Goal: Transaction & Acquisition: Download file/media

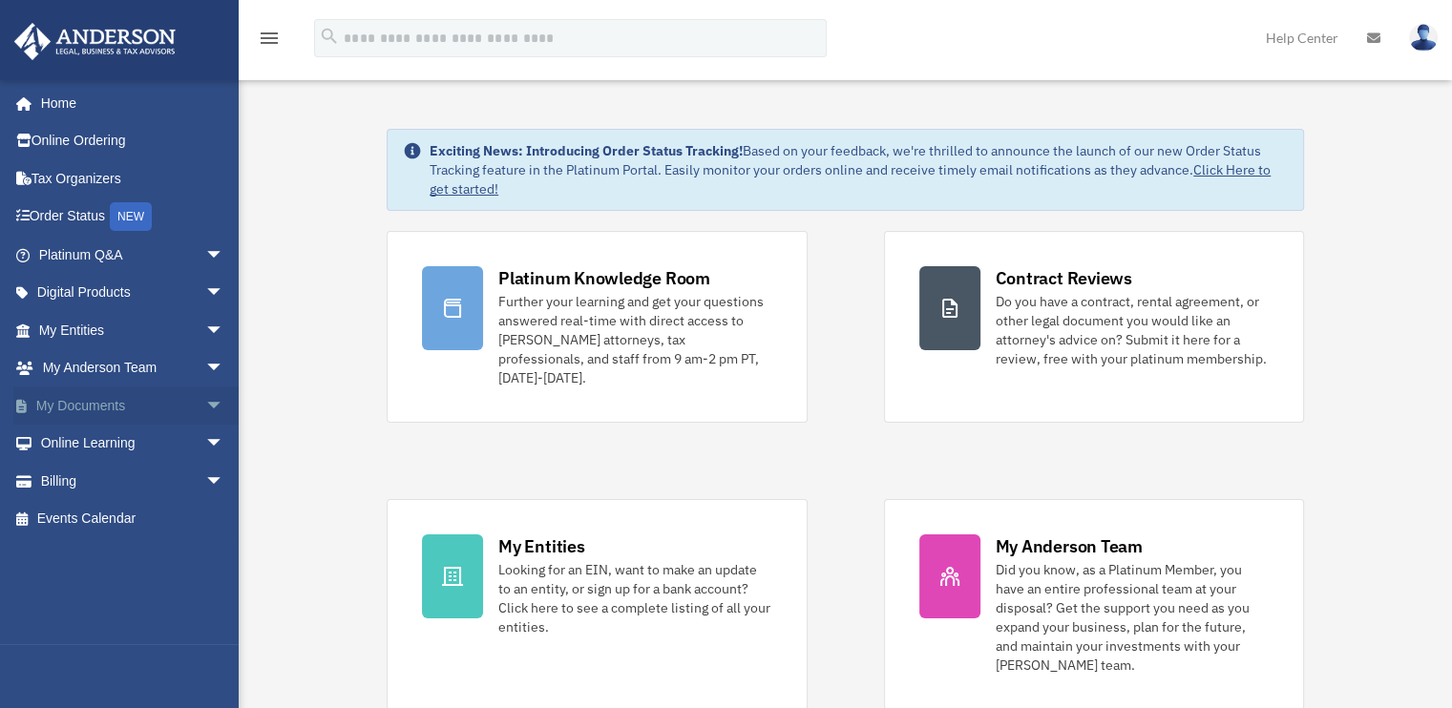
click at [98, 410] on link "My Documents arrow_drop_down" at bounding box center [133, 406] width 240 height 38
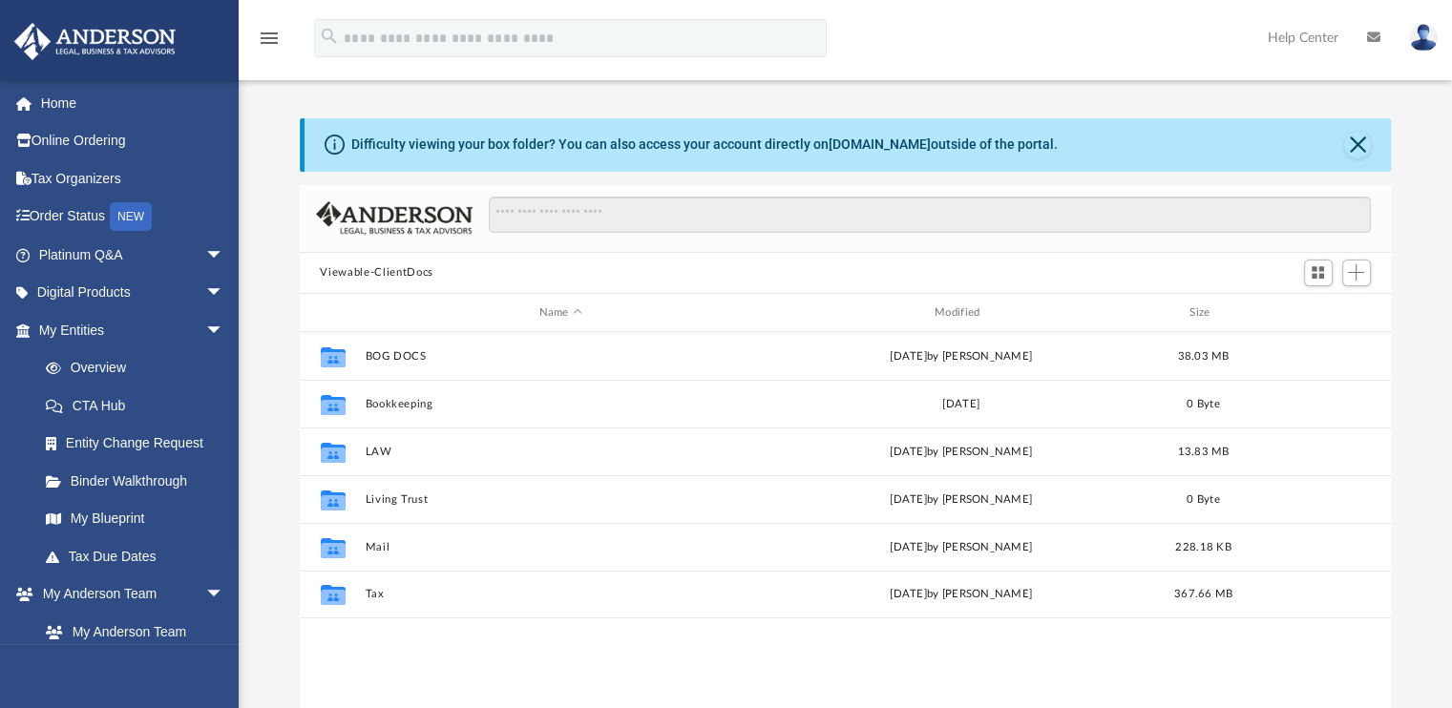
scroll to position [419, 1077]
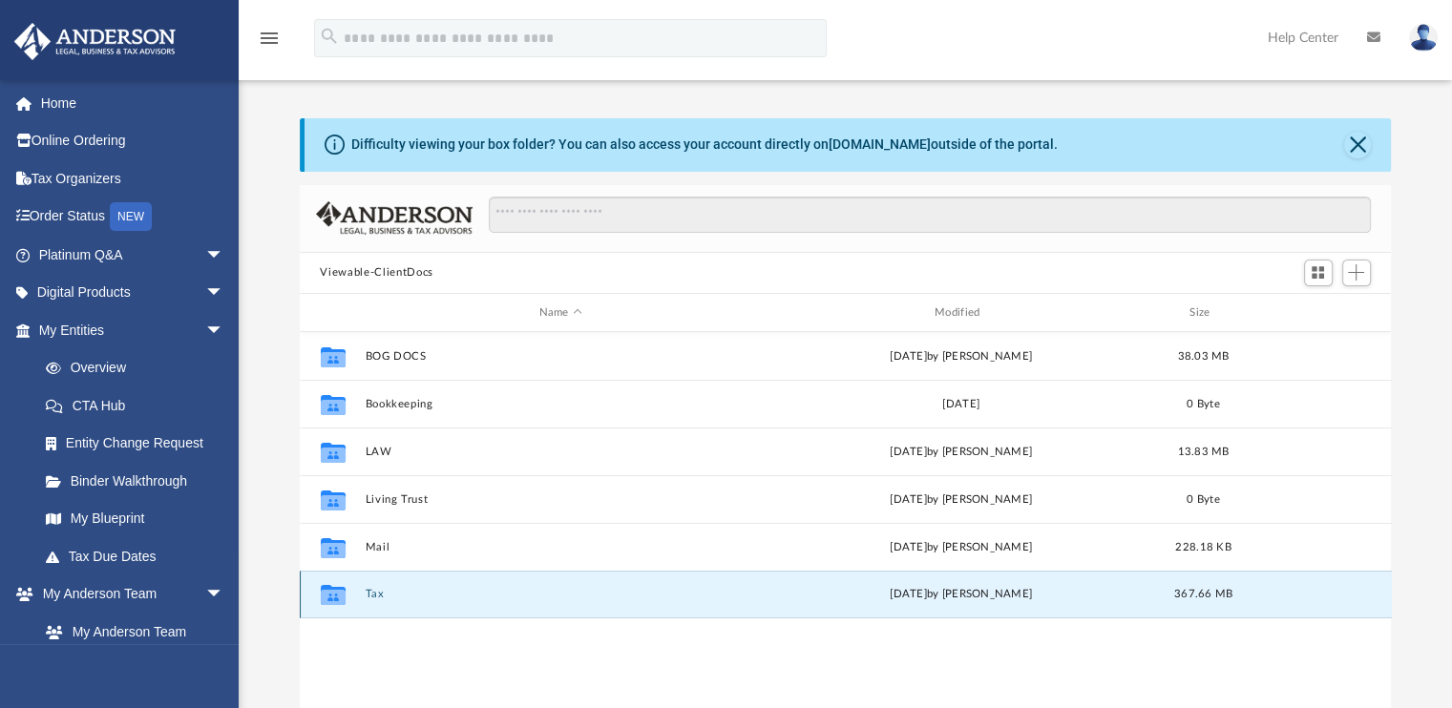
click at [374, 598] on button "Tax" at bounding box center [560, 595] width 391 height 12
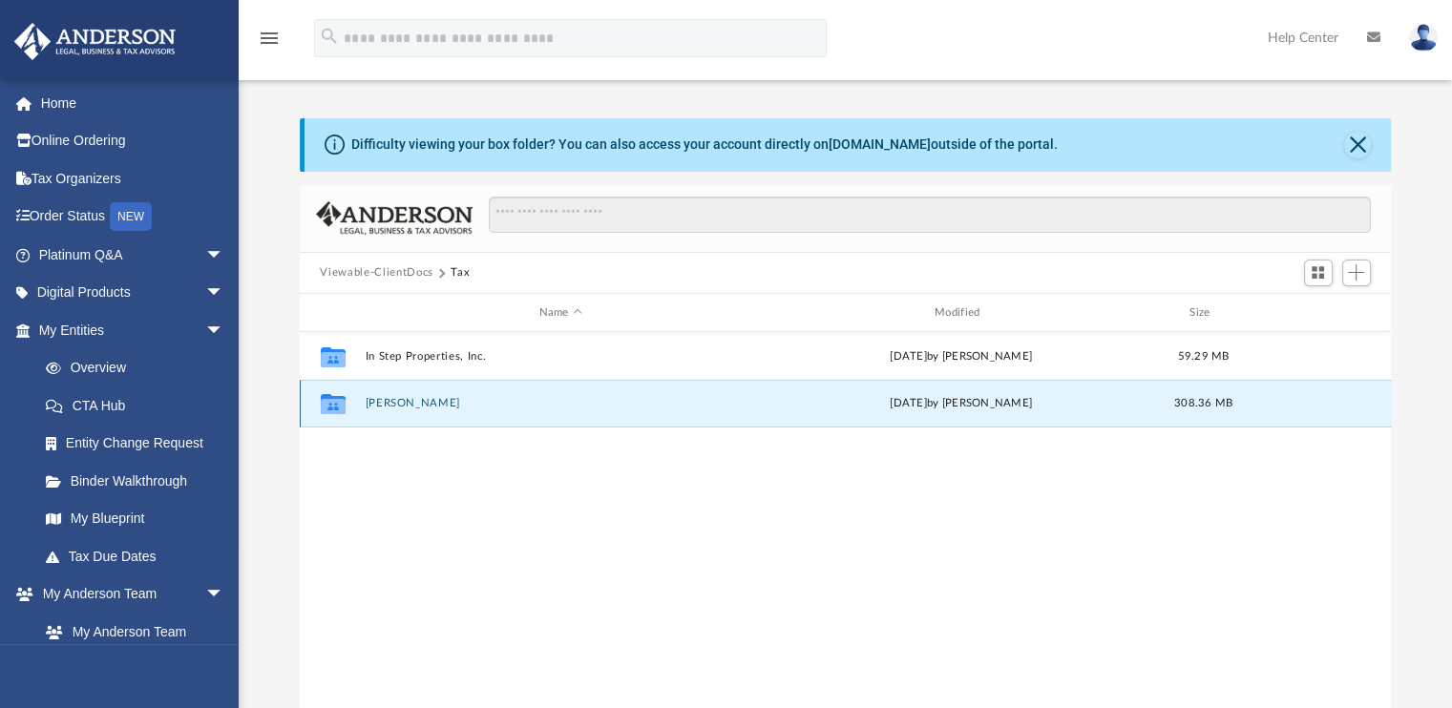
click at [393, 408] on button "Swecker, Timothy" at bounding box center [560, 404] width 391 height 12
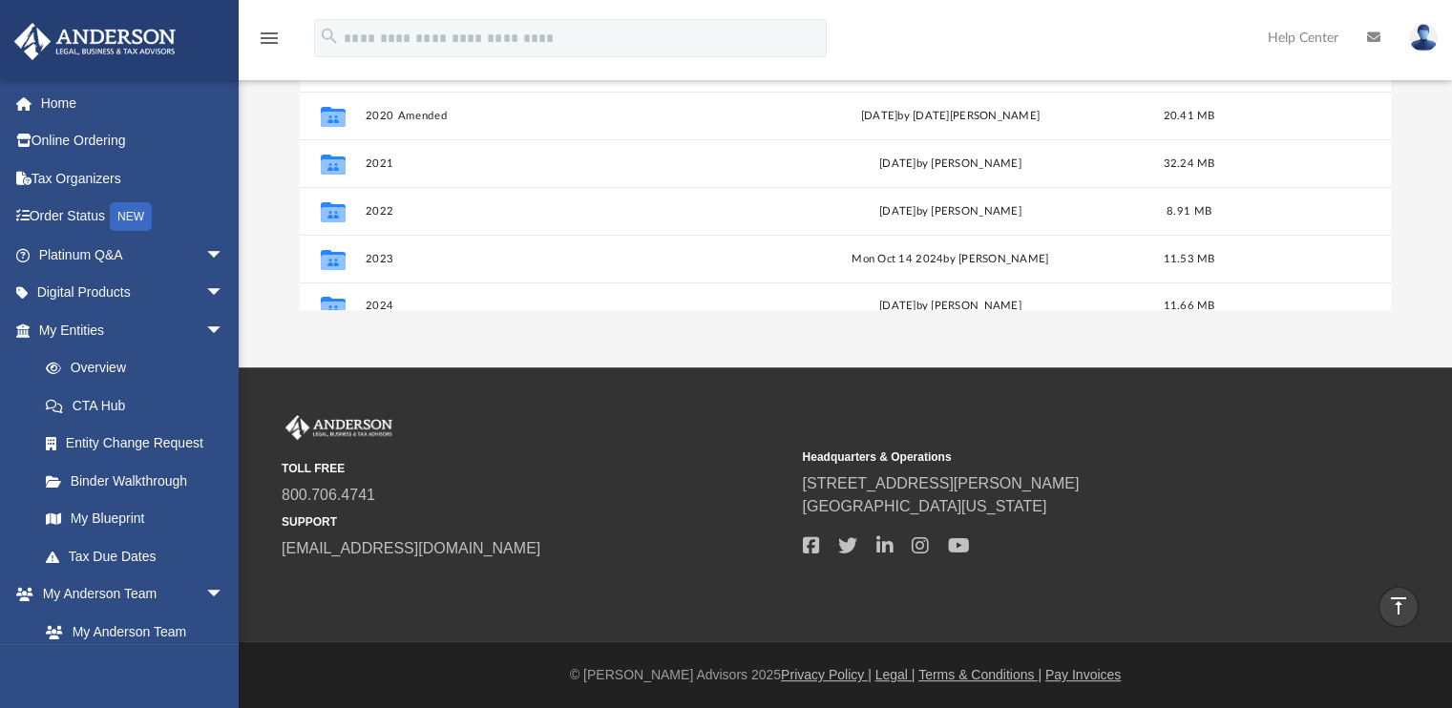
scroll to position [177, 0]
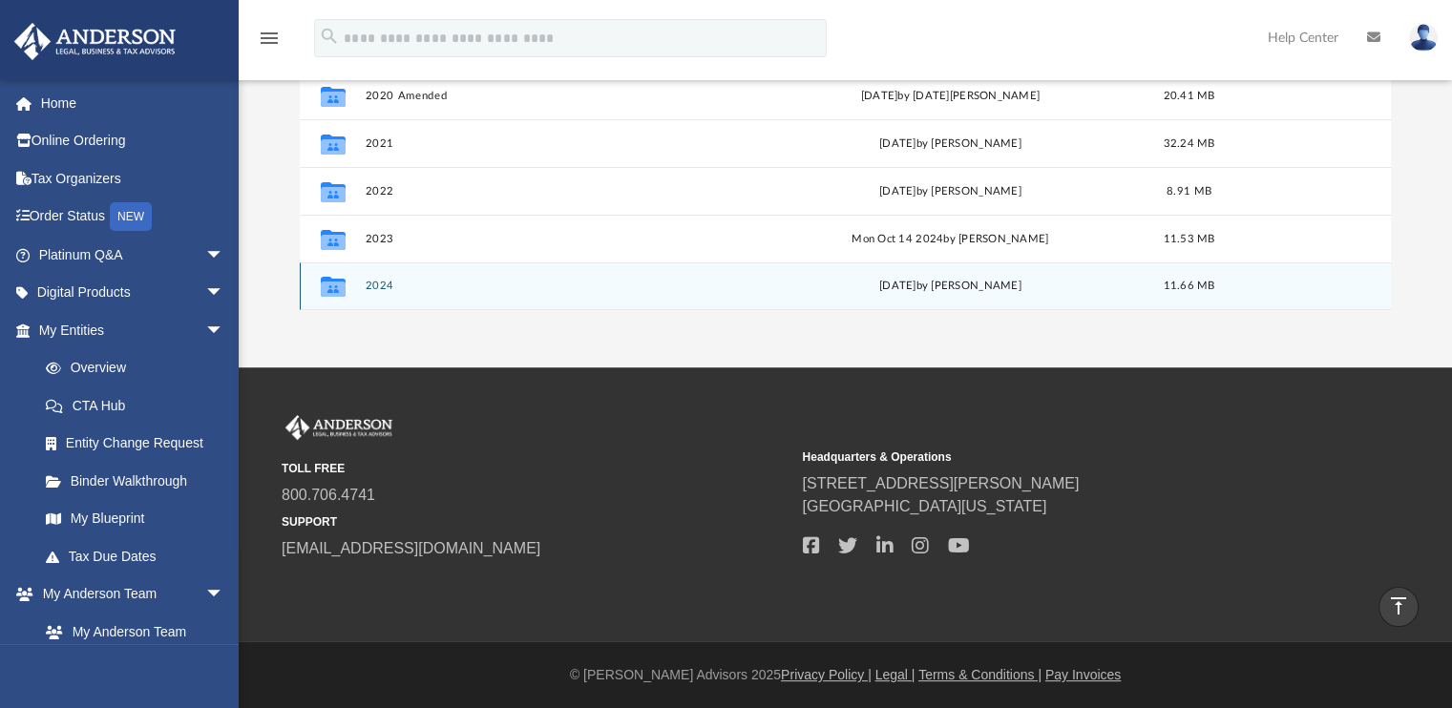
click at [372, 285] on button "2024" at bounding box center [557, 287] width 385 height 12
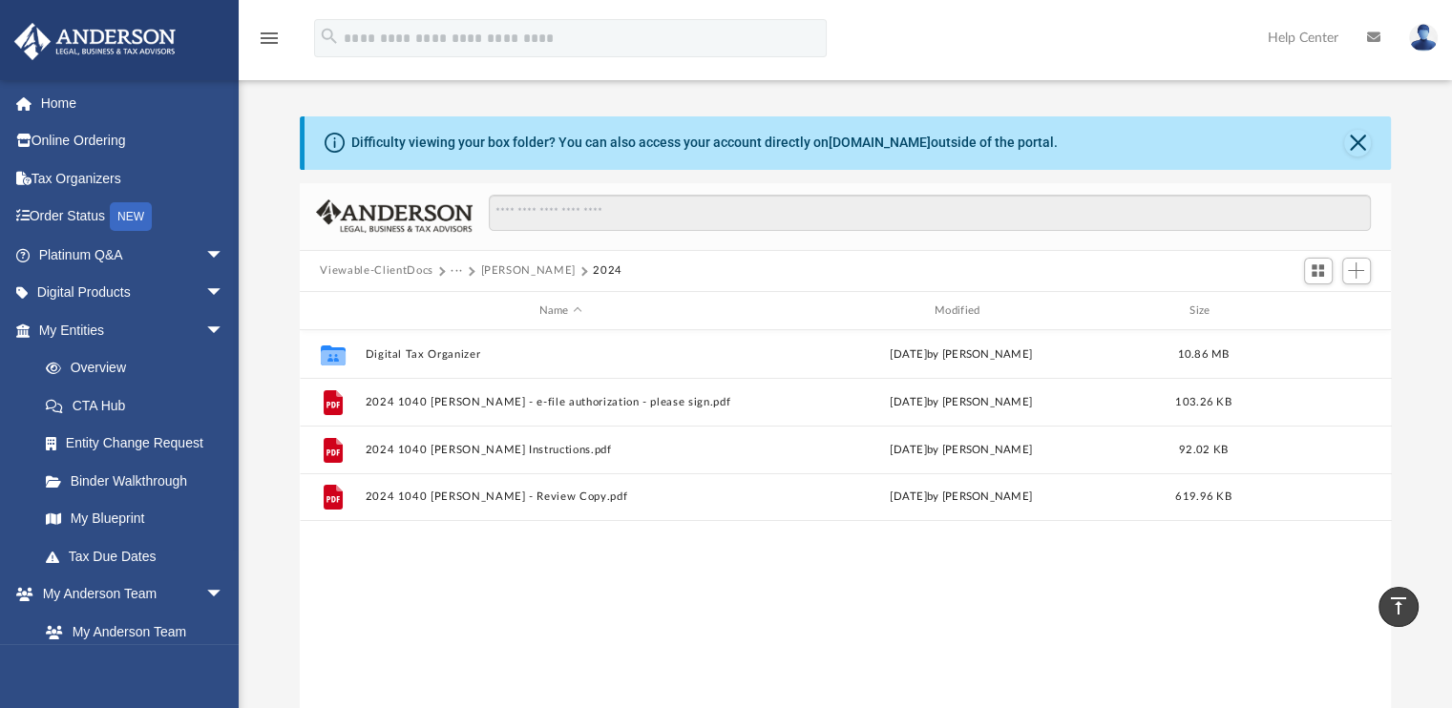
scroll to position [0, 0]
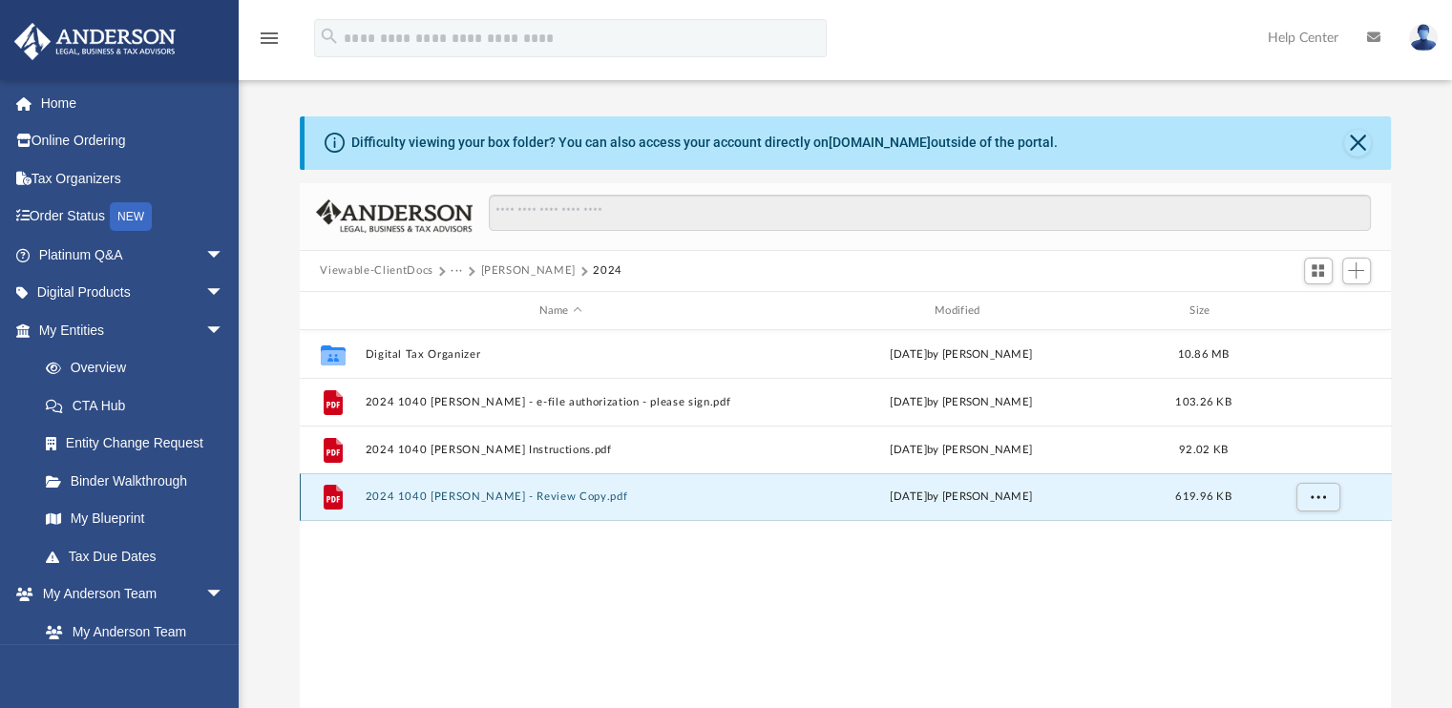
click at [494, 496] on button "2024 1040 Swecker, Timothy - Review Copy.pdf" at bounding box center [560, 498] width 391 height 12
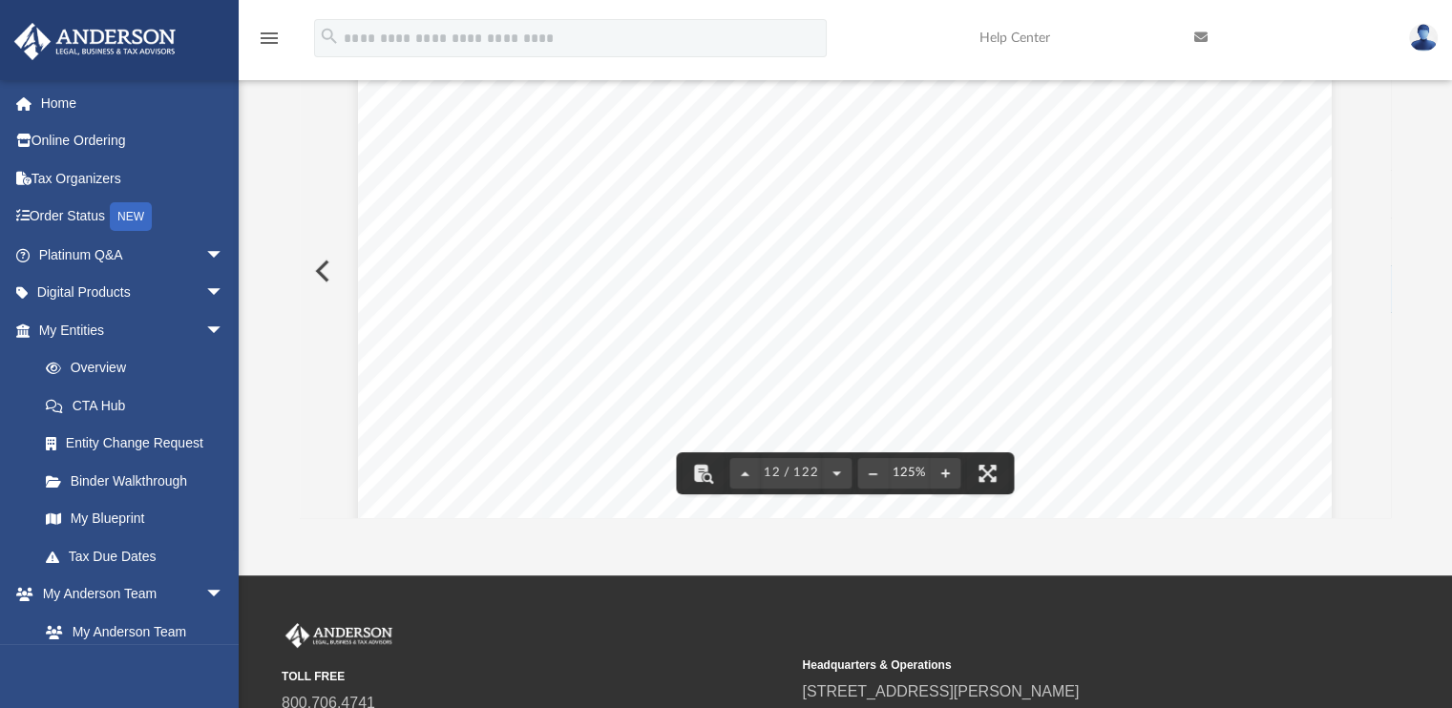
scroll to position [14168, 0]
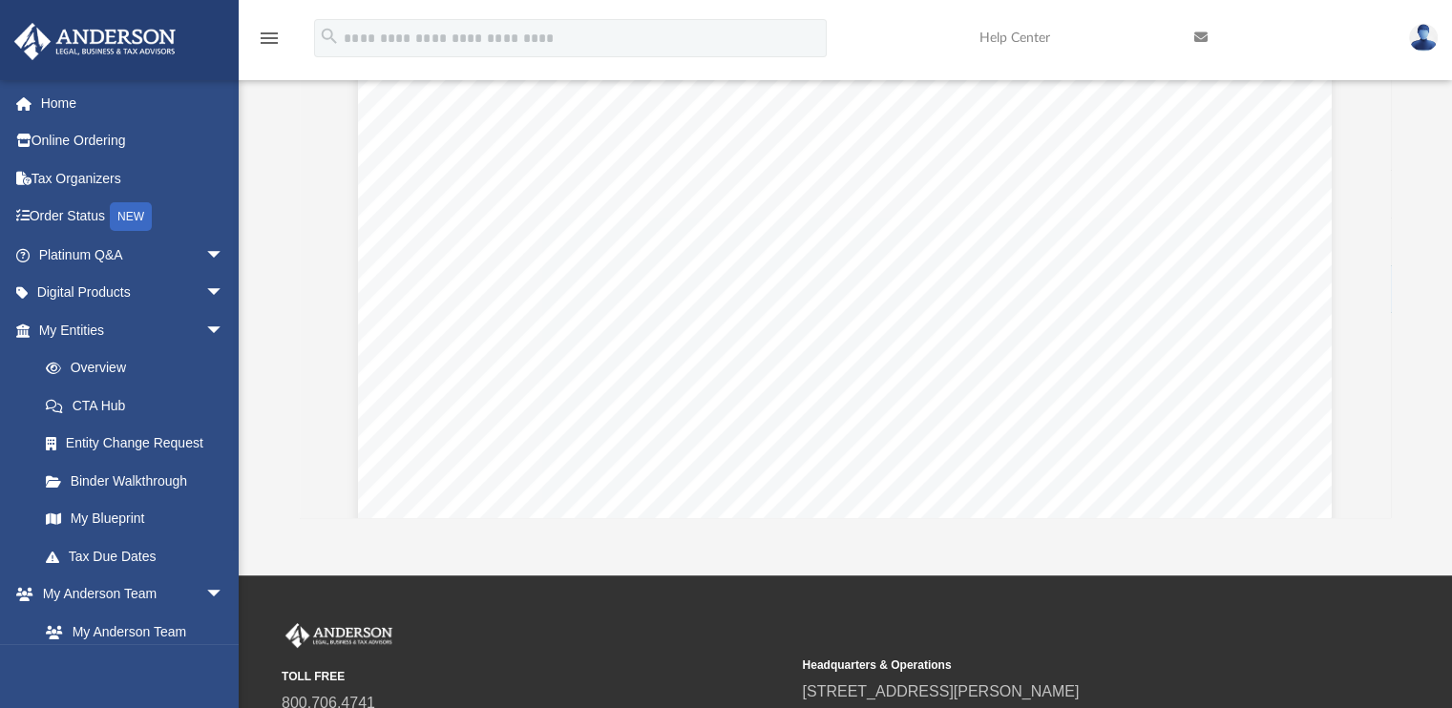
click at [1427, 29] on img at bounding box center [1423, 38] width 29 height 28
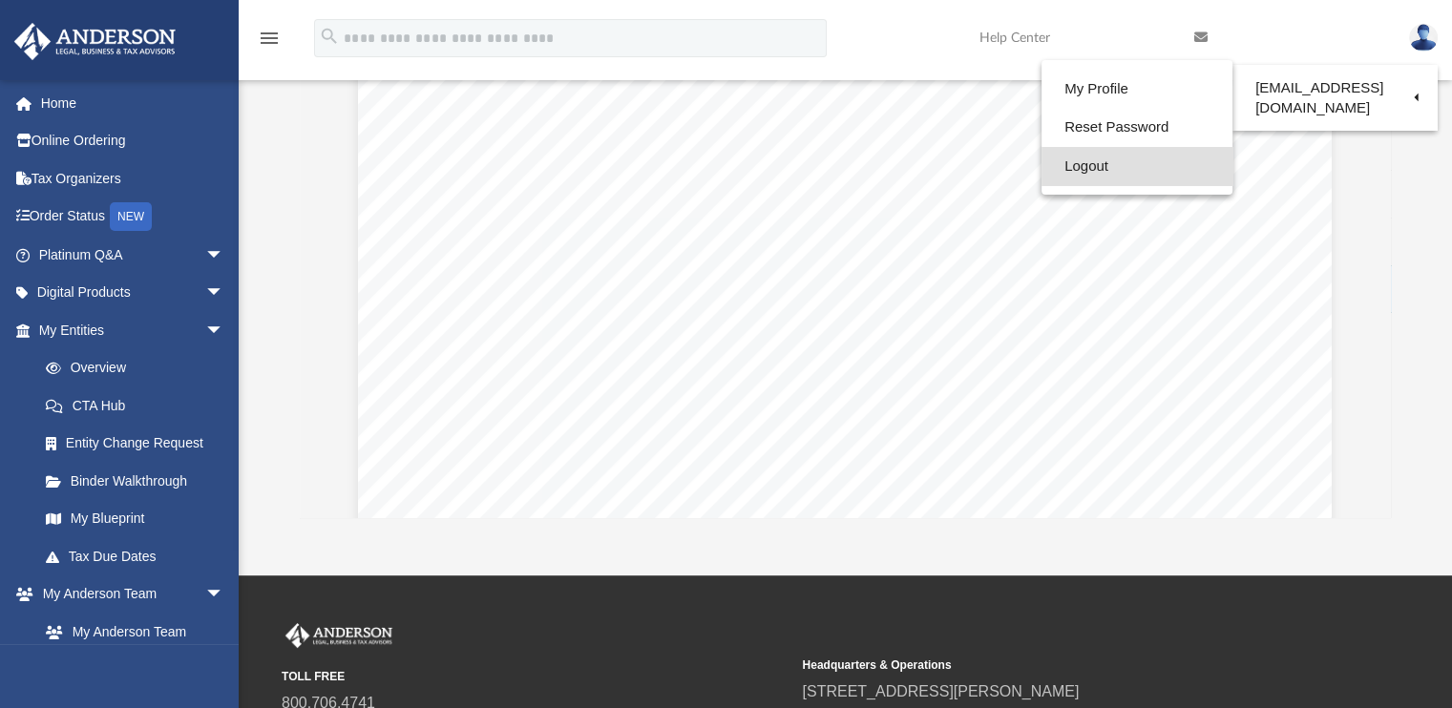
click at [1089, 171] on link "Logout" at bounding box center [1136, 166] width 191 height 39
